Goal: Transaction & Acquisition: Purchase product/service

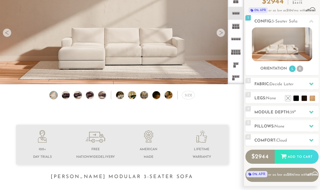
scroll to position [54, 0]
click at [305, 68] on div "Orientation L R" at bounding box center [282, 69] width 73 height 7
click at [301, 69] on li "R" at bounding box center [300, 69] width 7 height 7
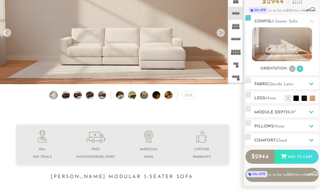
click at [293, 71] on li "L" at bounding box center [292, 69] width 7 height 7
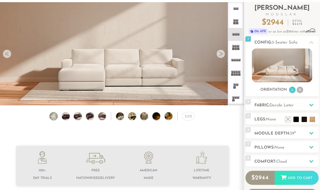
scroll to position [33, 0]
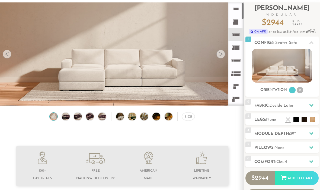
click at [240, 59] on rect at bounding box center [235, 59] width 9 height 0
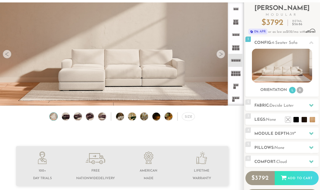
click at [237, 62] on icon at bounding box center [236, 60] width 13 height 13
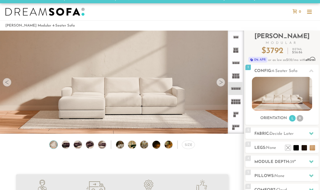
scroll to position [4, 0]
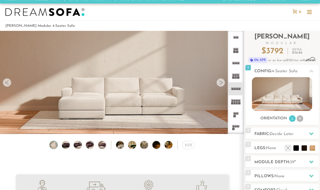
click at [238, 65] on icon at bounding box center [236, 63] width 13 height 13
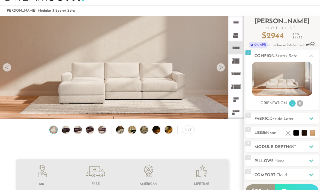
scroll to position [19, 0]
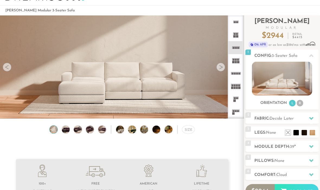
click at [302, 105] on li "R" at bounding box center [300, 103] width 7 height 7
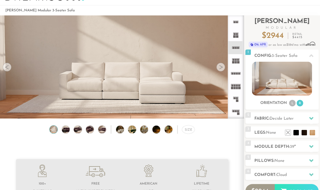
click at [293, 104] on li "L" at bounding box center [292, 103] width 7 height 7
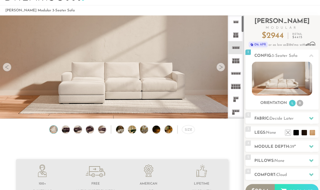
click at [238, 74] on rect at bounding box center [237, 74] width 2 height 2
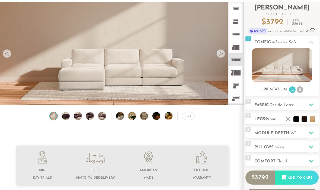
click at [312, 104] on icon at bounding box center [311, 105] width 4 height 4
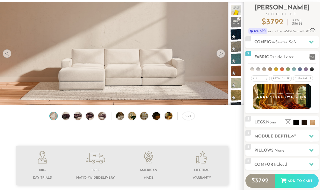
click at [289, 122] on li at bounding box center [287, 122] width 5 height 5
click at [293, 114] on div "2 Fabric: Decide Later All > All" at bounding box center [282, 82] width 73 height 63
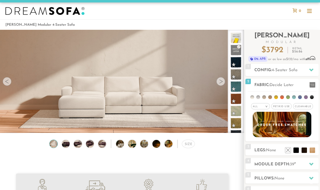
scroll to position [1, 0]
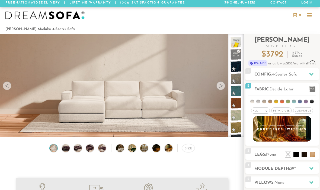
click at [309, 99] on ul at bounding box center [282, 101] width 68 height 10
click at [310, 114] on span "Cleanable x" at bounding box center [303, 111] width 20 height 6
click at [317, 111] on div "All > All Tier Family Popular Durable Luxury Pet/Kid Use x Cleanable x Popular …" at bounding box center [282, 111] width 73 height 8
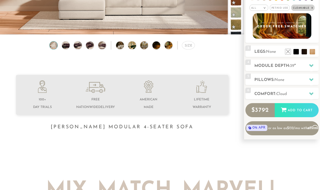
scroll to position [107, 0]
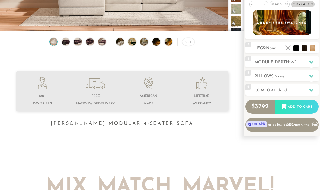
click at [315, 78] on div at bounding box center [311, 76] width 11 height 11
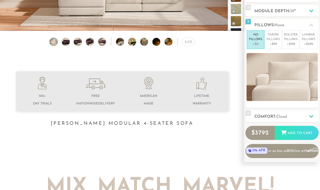
click at [277, 41] on p "Throw Pillows" at bounding box center [273, 37] width 13 height 9
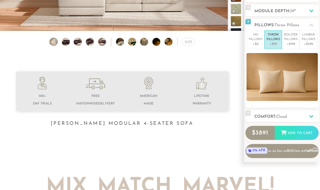
click at [294, 43] on p "+$199" at bounding box center [290, 44] width 13 height 5
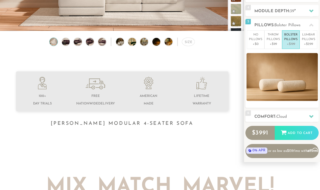
click at [312, 45] on p "+$299" at bounding box center [308, 44] width 13 height 5
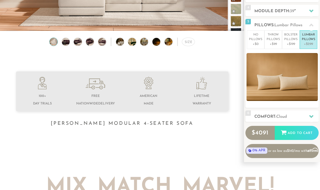
click at [276, 44] on p "+$99" at bounding box center [273, 44] width 13 height 5
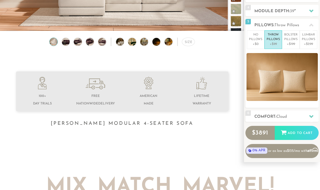
click at [316, 114] on div at bounding box center [311, 116] width 11 height 11
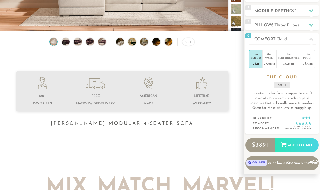
click at [309, 65] on div "+$600" at bounding box center [308, 64] width 11 height 8
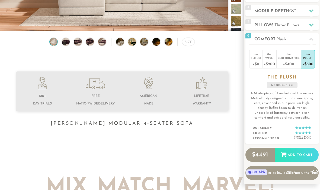
click at [291, 62] on div "+$400" at bounding box center [289, 64] width 22 height 8
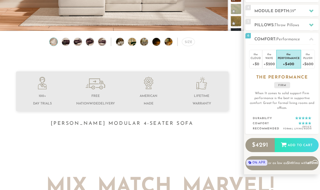
click at [271, 63] on div "+$200" at bounding box center [269, 64] width 11 height 8
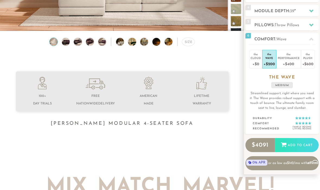
click at [256, 64] on div "+$0" at bounding box center [256, 64] width 10 height 8
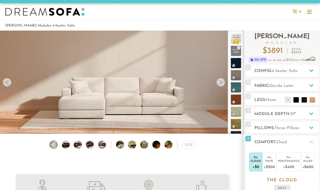
scroll to position [3, 0]
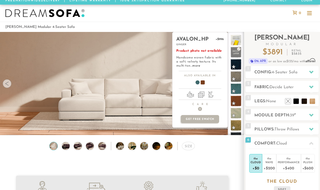
click at [240, 101] on span at bounding box center [236, 101] width 11 height 11
